Goal: Information Seeking & Learning: Check status

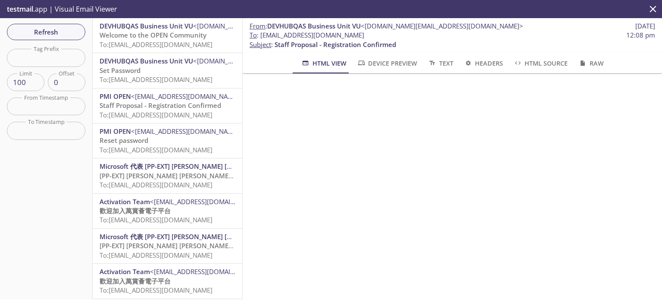
scroll to position [43, 0]
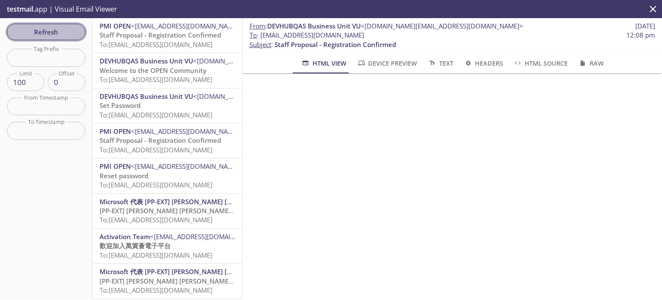
click at [55, 30] on span "Refresh" at bounding box center [46, 31] width 65 height 11
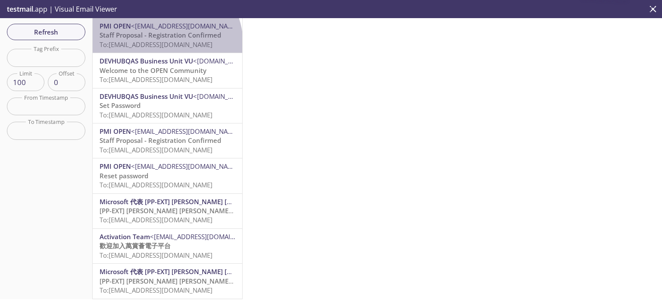
click at [166, 43] on span "To: [EMAIL_ADDRESS][DOMAIN_NAME]" at bounding box center [156, 44] width 113 height 9
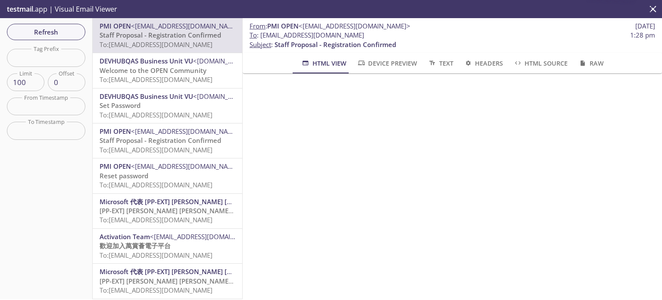
scroll to position [86, 0]
click at [154, 73] on span "Welcome to the OPEN Community" at bounding box center [153, 70] width 107 height 9
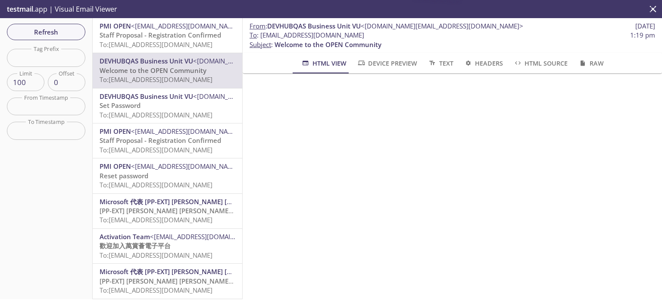
scroll to position [52, 0]
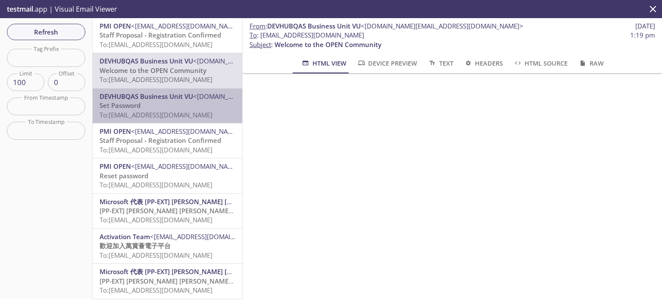
click at [169, 105] on p "Set Password To: [EMAIL_ADDRESS][DOMAIN_NAME]" at bounding box center [168, 110] width 136 height 19
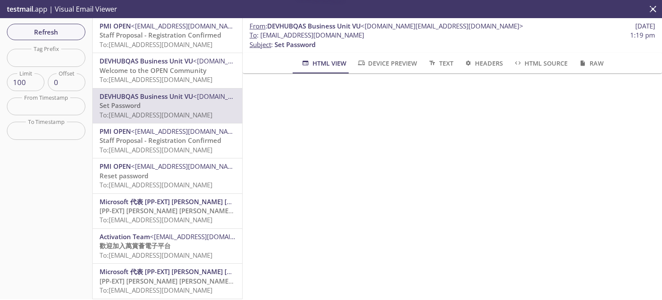
click at [173, 39] on span "Staff Proposal - Registration Confirmed" at bounding box center [161, 35] width 122 height 9
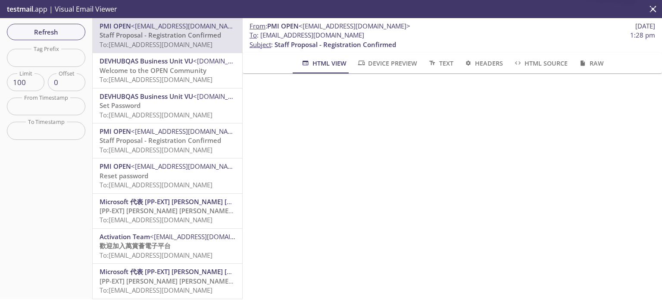
click at [176, 144] on span "Staff Proposal - Registration Confirmed" at bounding box center [161, 140] width 122 height 9
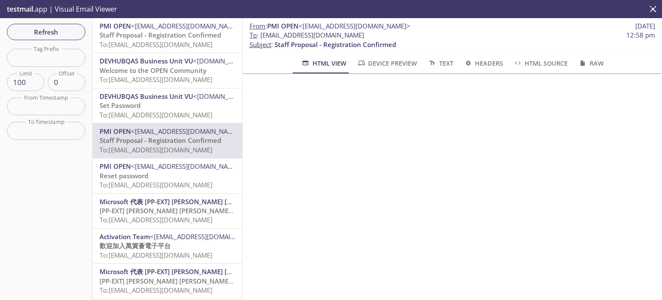
scroll to position [86, 0]
